Goal: Task Accomplishment & Management: Complete application form

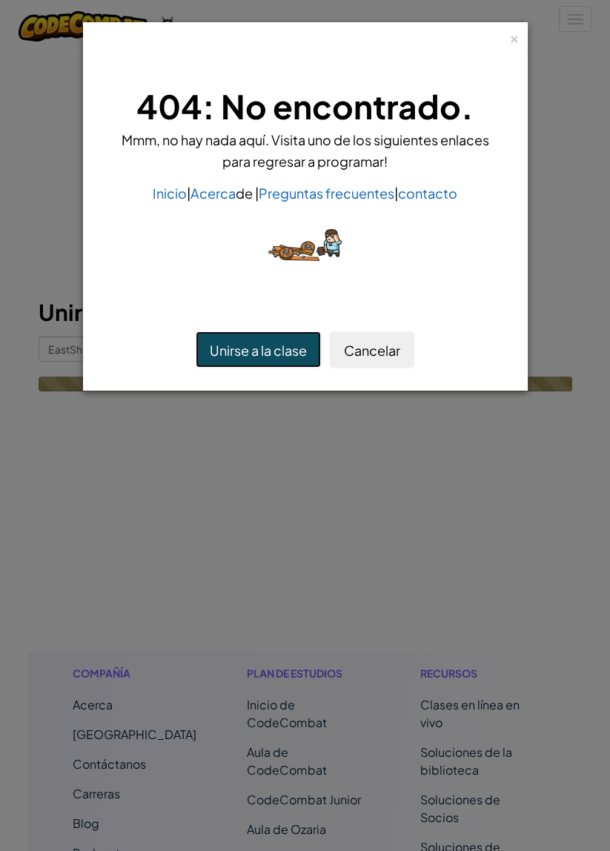
click at [298, 336] on button "Unirse a la clase" at bounding box center [258, 349] width 125 height 36
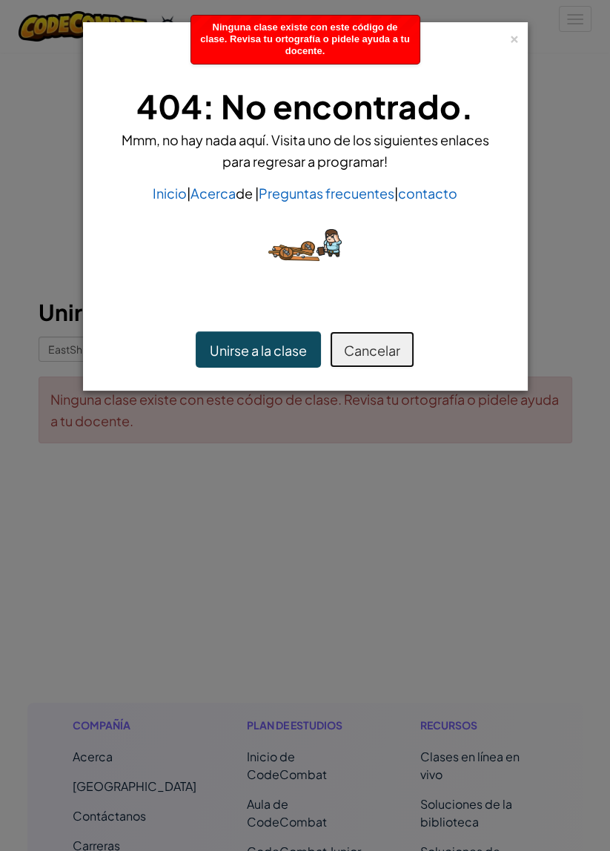
click at [382, 342] on font "Cancelar" at bounding box center [372, 350] width 56 height 17
